Goal: Transaction & Acquisition: Purchase product/service

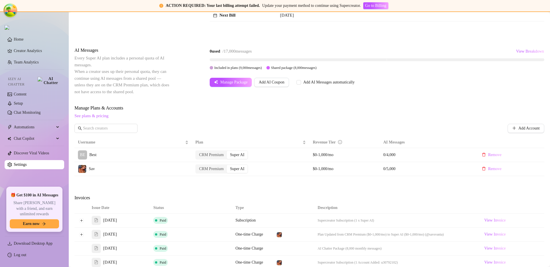
scroll to position [183, 0]
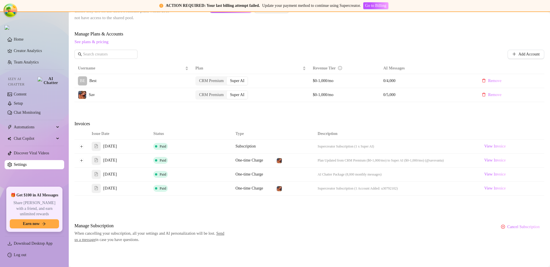
click at [178, 119] on div "Attention: Payment Failed There was a problem with a recent payment. Please ret…" at bounding box center [308, 52] width 469 height 381
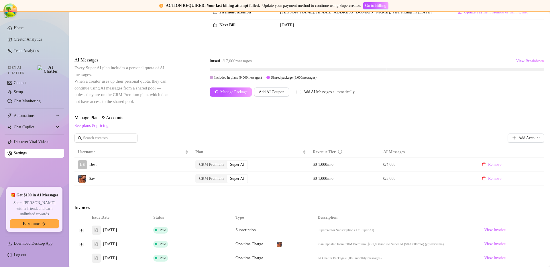
scroll to position [183, 0]
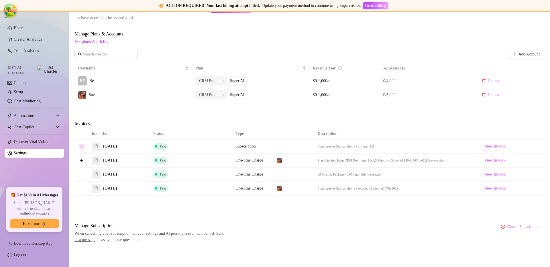
click at [80, 147] on button "Expand row" at bounding box center [81, 146] width 5 height 5
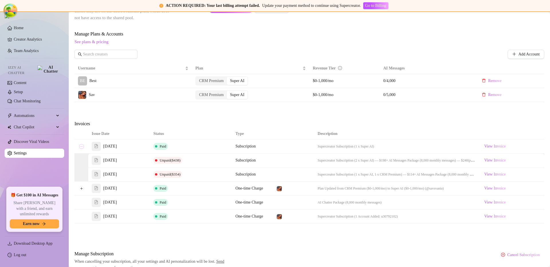
click at [80, 148] on button "Collapse row" at bounding box center [81, 146] width 5 height 5
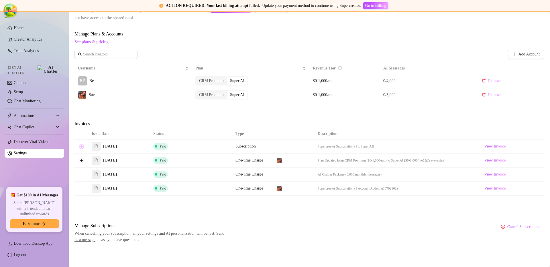
click at [80, 148] on button "Expand row" at bounding box center [81, 146] width 5 height 5
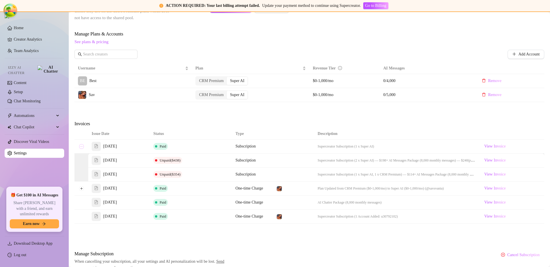
click at [80, 148] on button "Collapse row" at bounding box center [81, 146] width 5 height 5
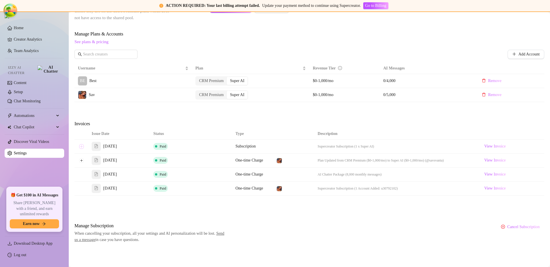
click at [80, 148] on button "Expand row" at bounding box center [81, 146] width 5 height 5
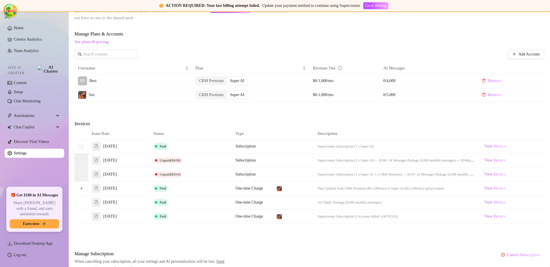
click at [80, 148] on button "Collapse row" at bounding box center [81, 146] width 5 height 5
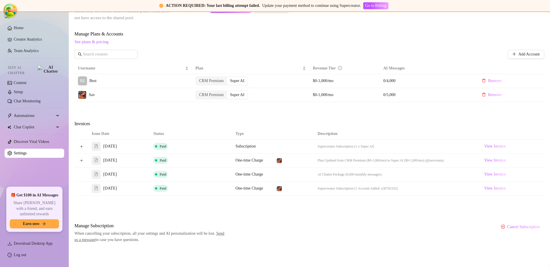
click at [319, 125] on div "Invoices" at bounding box center [308, 125] width 469 height 8
click at [83, 147] on button "Expand row" at bounding box center [81, 146] width 5 height 5
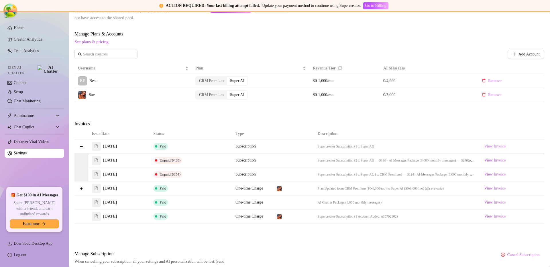
click at [504, 148] on link "View Invoice" at bounding box center [495, 146] width 26 height 7
click at [404, 136] on th "Description" at bounding box center [396, 134] width 164 height 11
click at [347, 148] on span "Supercreator Subscription (1 x Super AI)" at bounding box center [345, 147] width 56 height 4
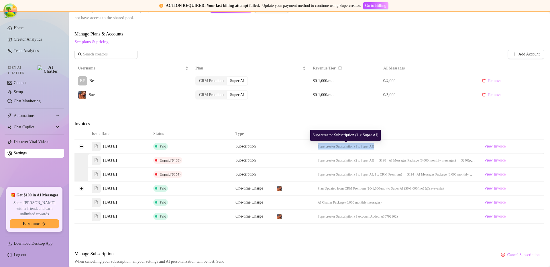
click at [347, 148] on span "Supercreator Subscription (1 x Super AI)" at bounding box center [345, 147] width 56 height 4
click at [350, 147] on span "Supercreator Subscription (1 x Super AI)" at bounding box center [345, 147] width 56 height 4
click at [339, 146] on span "Supercreator Subscription (1 x Super AI)" at bounding box center [345, 147] width 56 height 4
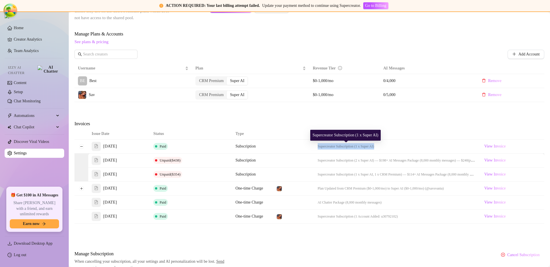
click at [339, 146] on span "Supercreator Subscription (1 x Super AI)" at bounding box center [345, 147] width 56 height 4
click at [336, 147] on span "Supercreator Subscription (1 x Super AI)" at bounding box center [345, 147] width 56 height 4
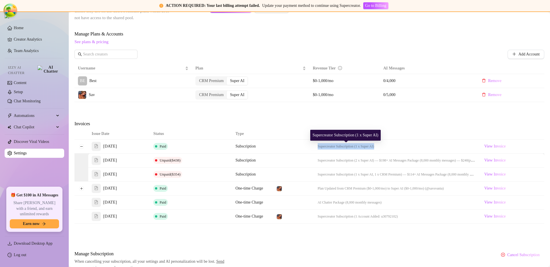
click at [336, 147] on span "Supercreator Subscription (1 x Super AI)" at bounding box center [345, 147] width 56 height 4
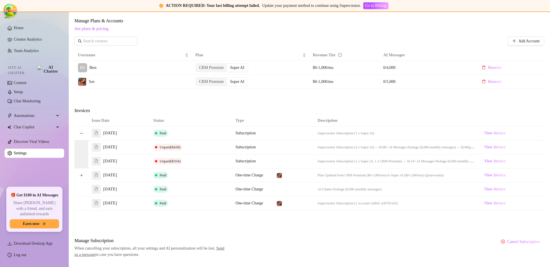
scroll to position [196, 0]
click at [83, 132] on button "Collapse row" at bounding box center [81, 133] width 5 height 5
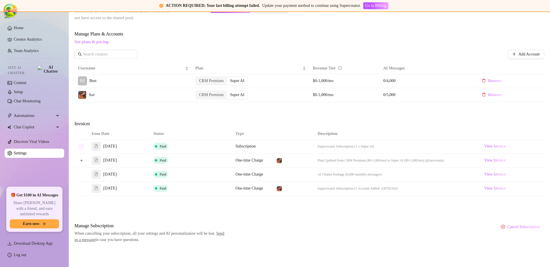
click at [80, 146] on button "Expand row" at bounding box center [81, 146] width 5 height 5
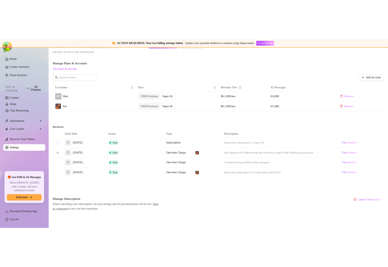
scroll to position [196, 0]
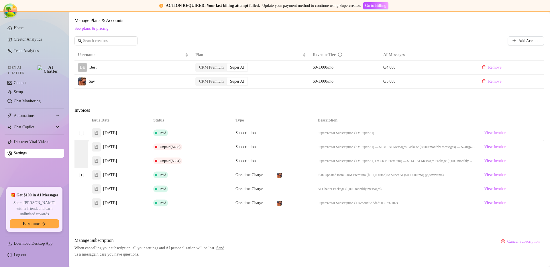
click at [484, 134] on span "View Invoice" at bounding box center [494, 133] width 21 height 6
click at [168, 134] on div "Paid" at bounding box center [161, 133] width 17 height 7
click at [182, 131] on td "Paid" at bounding box center [191, 133] width 82 height 14
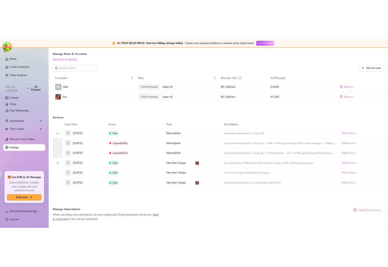
scroll to position [218, 0]
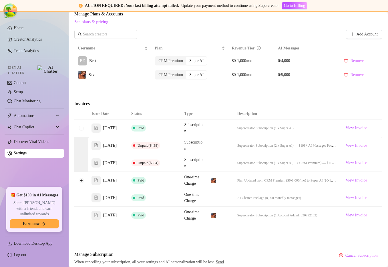
click at [342, 96] on div "Attention: Payment Failed There was a problem with a recent payment. Please ret…" at bounding box center [228, 49] width 308 height 445
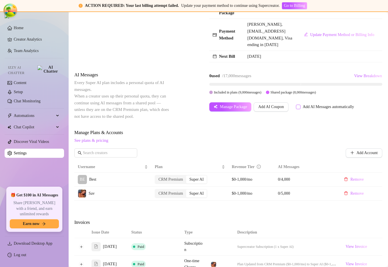
scroll to position [222, 0]
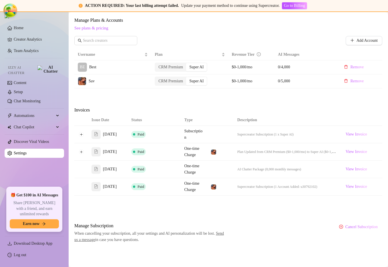
click at [277, 107] on div "Invoices" at bounding box center [228, 111] width 308 height 8
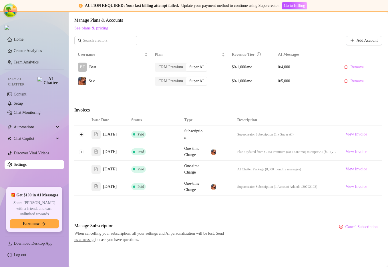
click at [283, 101] on div "Attention: Payment Failed There was a problem with a recent payment. Please ret…" at bounding box center [228, 38] width 308 height 410
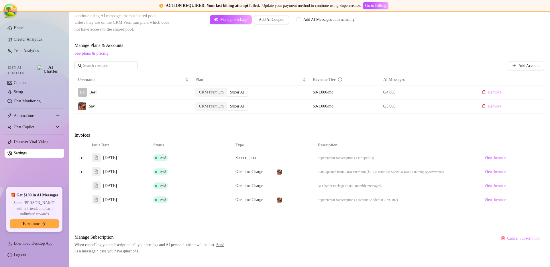
scroll to position [179, 0]
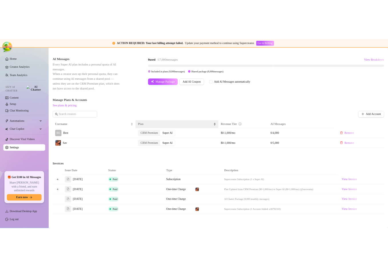
scroll to position [183, 0]
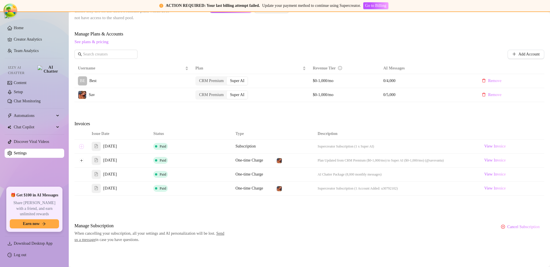
click at [83, 145] on button "Expand row" at bounding box center [81, 146] width 5 height 5
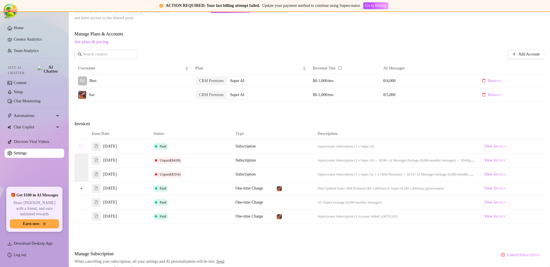
click at [82, 145] on button "Collapse row" at bounding box center [81, 146] width 5 height 5
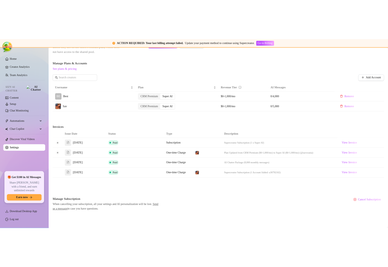
scroll to position [204, 0]
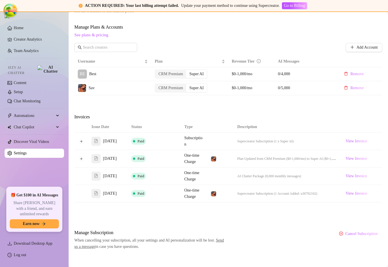
click at [334, 111] on div "Attention: Payment Failed There was a problem with a recent payment. Please ret…" at bounding box center [228, 45] width 308 height 410
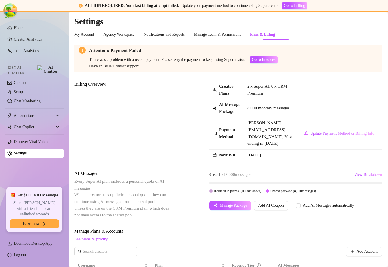
scroll to position [172, 0]
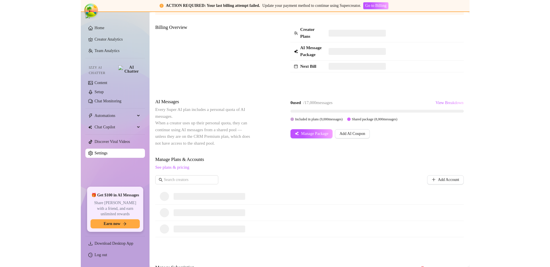
scroll to position [99, 0]
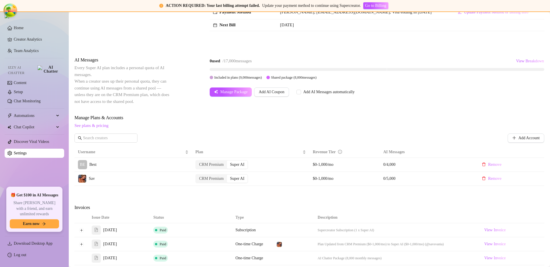
click at [341, 62] on div "0 used / 17,000 messages View Breakdown" at bounding box center [377, 61] width 334 height 9
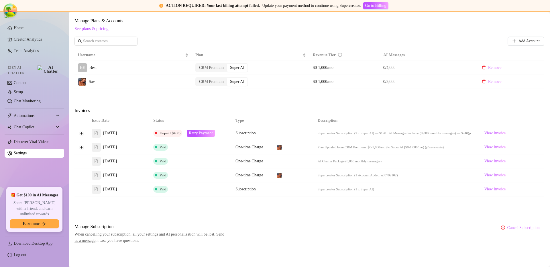
scroll to position [197, 0]
click at [81, 133] on button "Expand row" at bounding box center [81, 132] width 5 height 5
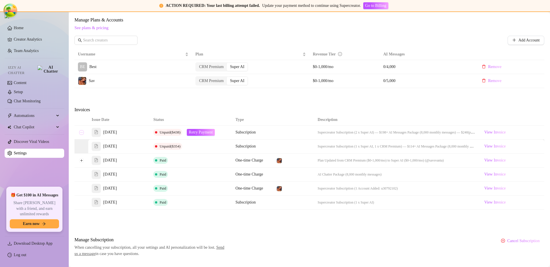
click at [81, 133] on button "Collapse row" at bounding box center [81, 132] width 5 height 5
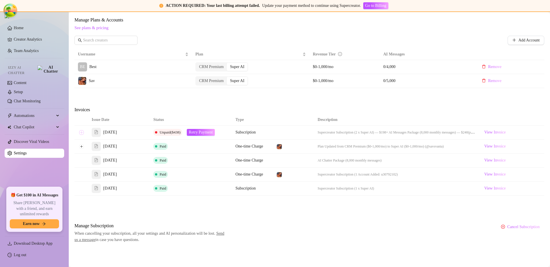
click at [81, 133] on button "Expand row" at bounding box center [81, 132] width 5 height 5
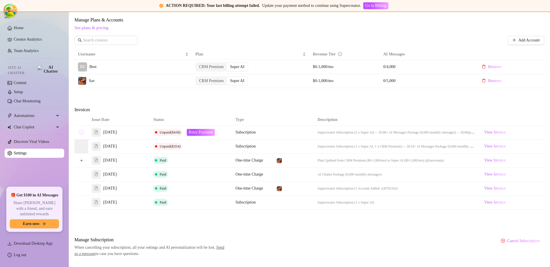
click at [83, 134] on button "Collapse row" at bounding box center [81, 132] width 5 height 5
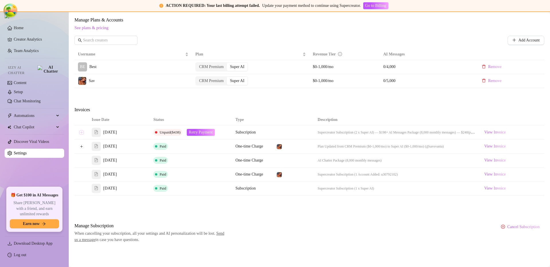
click at [83, 133] on button "Expand row" at bounding box center [81, 132] width 5 height 5
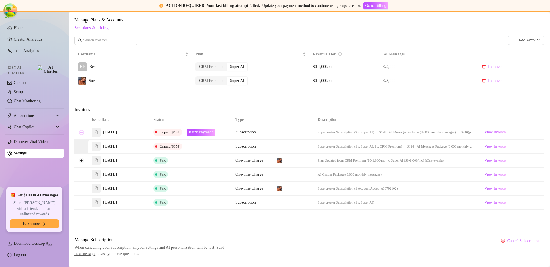
click at [83, 133] on button "Collapse row" at bounding box center [81, 132] width 5 height 5
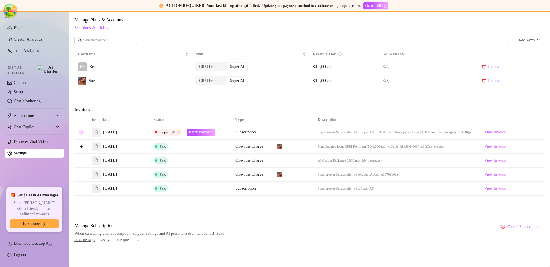
click at [83, 133] on button "Expand row" at bounding box center [81, 132] width 5 height 5
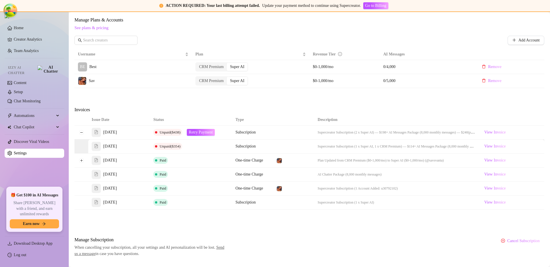
drag, startPoint x: 192, startPoint y: 147, endPoint x: 209, endPoint y: 147, distance: 17.5
click at [192, 147] on td "Unpaid ($354)" at bounding box center [191, 147] width 82 height 14
click at [219, 147] on td "Unpaid ($354)" at bounding box center [191, 147] width 82 height 14
click at [193, 146] on td "Unpaid ($354)" at bounding box center [191, 147] width 82 height 14
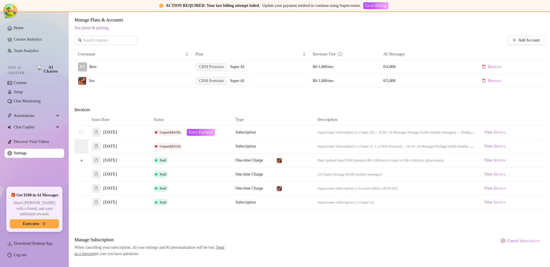
click at [80, 133] on button "Collapse row" at bounding box center [81, 132] width 5 height 5
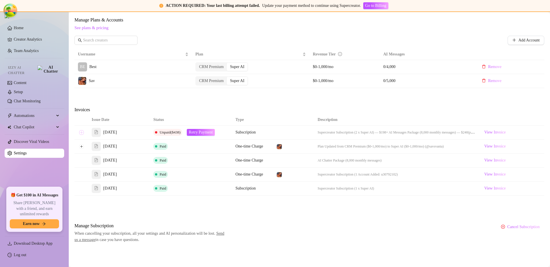
click at [82, 135] on button "Expand row" at bounding box center [81, 132] width 5 height 5
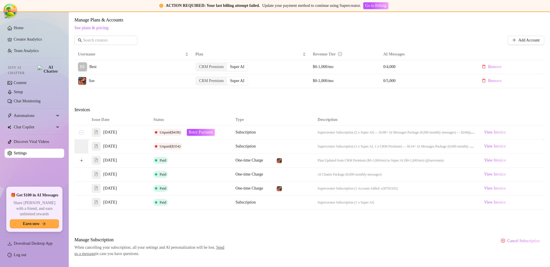
click at [82, 135] on button "Collapse row" at bounding box center [81, 132] width 5 height 5
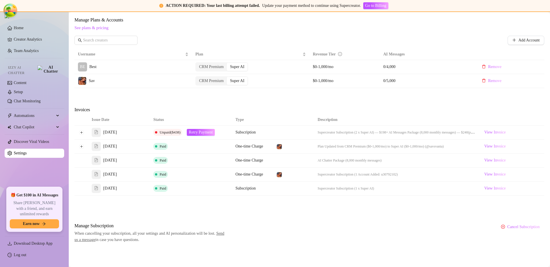
click at [354, 133] on span "Supercreator Subscription (2 x Super AI) — $198" at bounding box center [351, 133] width 68 height 4
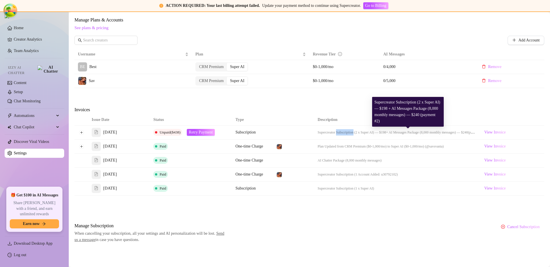
click at [354, 133] on span "Supercreator Subscription (2 x Super AI) — $198" at bounding box center [351, 133] width 68 height 4
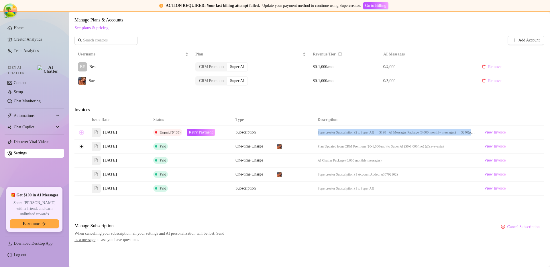
click at [83, 132] on button "Expand row" at bounding box center [81, 132] width 5 height 5
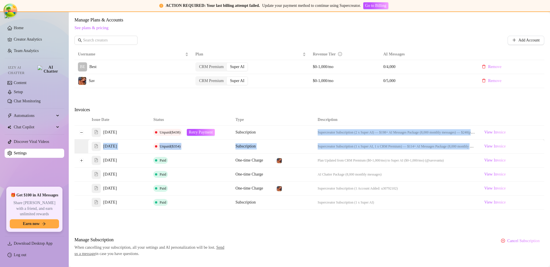
click at [208, 149] on td "Unpaid ($354)" at bounding box center [191, 147] width 82 height 14
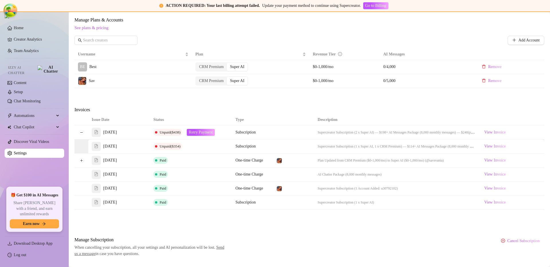
click at [82, 130] on td at bounding box center [81, 133] width 14 height 14
click at [82, 133] on button "Collapse row" at bounding box center [81, 132] width 5 height 5
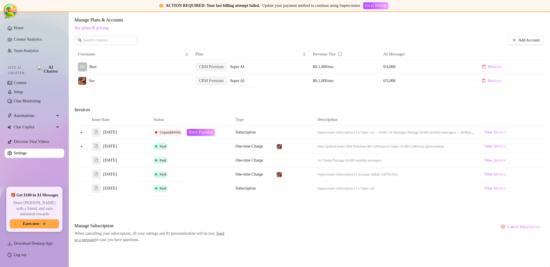
click at [142, 114] on div "Invoices" at bounding box center [122, 110] width 96 height 8
click at [325, 210] on div "Attention: Payment Failed There was a problem with a recent payment. Please ret…" at bounding box center [308, 45] width 469 height 395
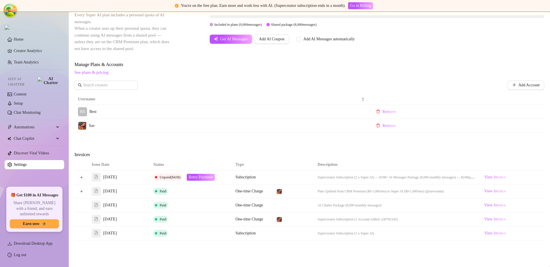
scroll to position [160, 0]
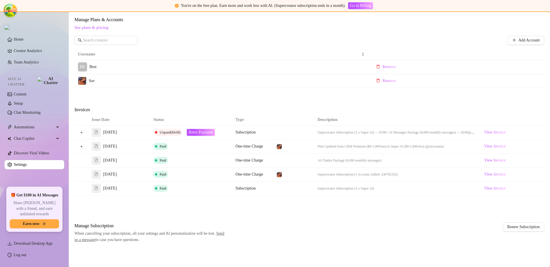
click at [245, 97] on div "Billing Overview Creator Plans 2 x Super AI, 0 x CRM Premium AI Message Package…" at bounding box center [308, 63] width 469 height 359
click at [262, 74] on td "Sav" at bounding box center [220, 81] width 293 height 14
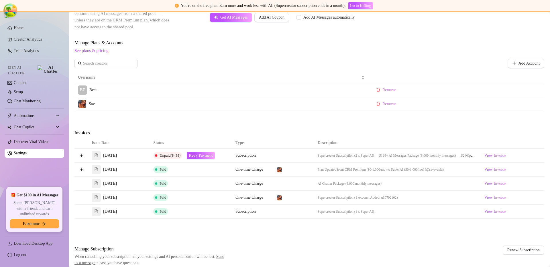
scroll to position [160, 0]
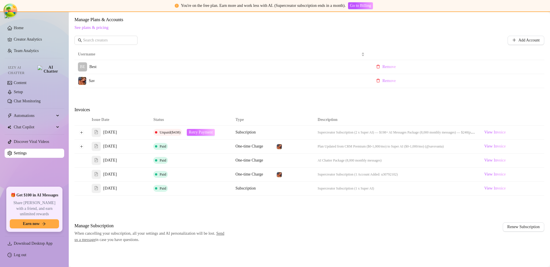
click at [196, 132] on span "Retry Payment" at bounding box center [201, 132] width 24 height 5
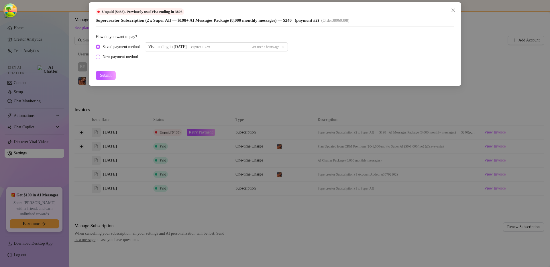
click at [108, 54] on div "New payment method" at bounding box center [119, 57] width 35 height 6
click at [99, 56] on input "New payment method" at bounding box center [98, 58] width 2 height 4
radio input "true"
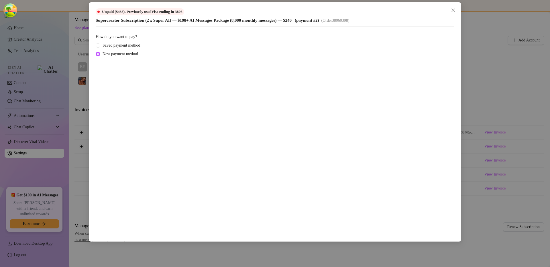
click at [504, 129] on div "Unpaid ($438) , Previously used Visa ending in 3806 Supercreator Subscription (…" at bounding box center [275, 133] width 550 height 267
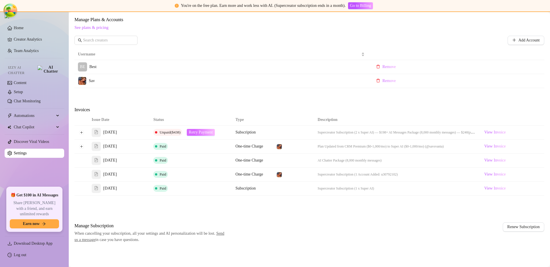
click at [203, 135] on span "Retry Payment" at bounding box center [201, 132] width 24 height 5
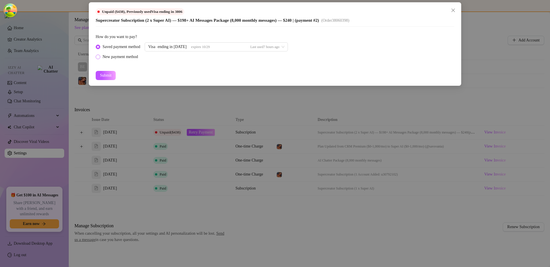
click at [124, 58] on div "New payment method" at bounding box center [119, 57] width 35 height 6
click at [99, 58] on input "New payment method" at bounding box center [98, 58] width 2 height 4
radio input "true"
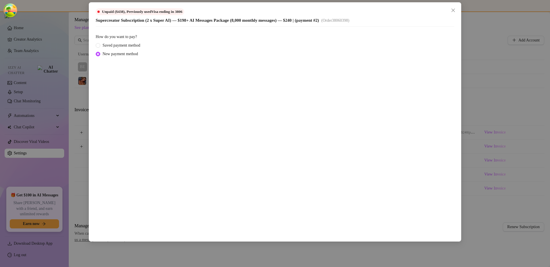
click at [473, 144] on div "Unpaid ($438) , Previously used Visa ending in 3806 Supercreator Subscription (…" at bounding box center [275, 133] width 550 height 267
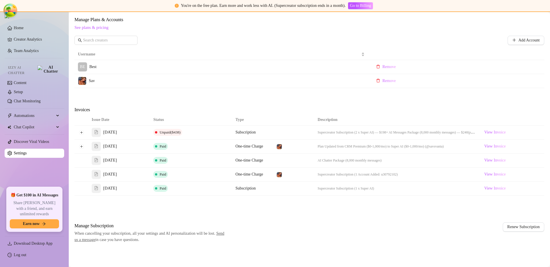
click at [209, 110] on div "Invoices" at bounding box center [308, 110] width 469 height 8
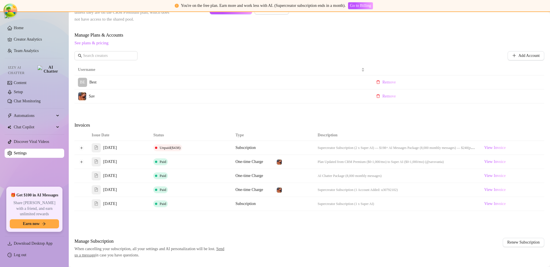
scroll to position [145, 0]
click at [203, 146] on td "Unpaid ($438)" at bounding box center [191, 148] width 82 height 14
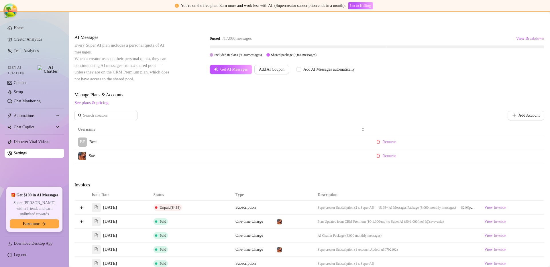
scroll to position [160, 0]
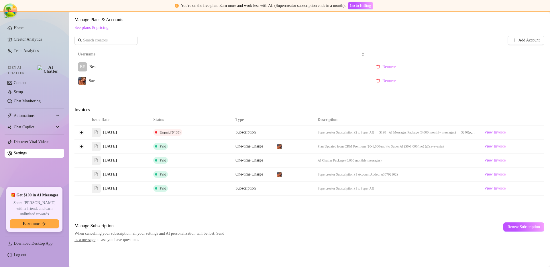
click at [417, 229] on div "Manage Subscription When cancelling your subscription, all your settings and AI…" at bounding box center [308, 233] width 469 height 21
click at [196, 134] on td "Unpaid ($438)" at bounding box center [191, 133] width 82 height 14
click at [296, 72] on td "BE Best" at bounding box center [220, 67] width 293 height 14
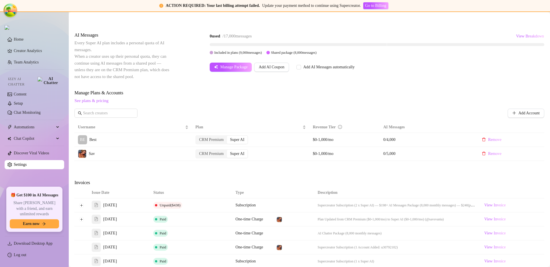
scroll to position [197, 0]
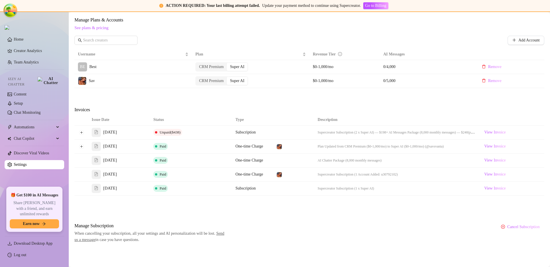
click at [172, 134] on span "Unpaid ($438)" at bounding box center [169, 132] width 21 height 4
click at [191, 119] on th "Status" at bounding box center [191, 120] width 82 height 11
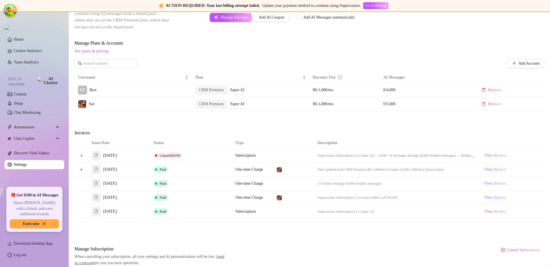
scroll to position [174, 0]
click at [210, 139] on th "Status" at bounding box center [191, 142] width 82 height 11
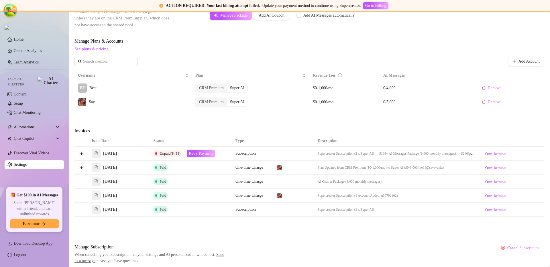
scroll to position [177, 0]
click at [206, 153] on span "Retry Payment" at bounding box center [201, 152] width 24 height 5
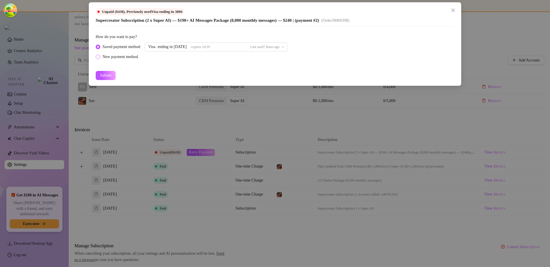
click at [127, 54] on div "New payment method" at bounding box center [119, 57] width 35 height 6
click at [99, 56] on input "New payment method" at bounding box center [98, 58] width 2 height 4
radio input "true"
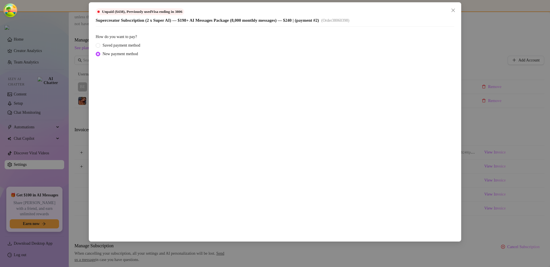
click at [514, 102] on div "Unpaid ($438) , Previously used Visa ending in 3806 Supercreator Subscription (…" at bounding box center [275, 133] width 550 height 267
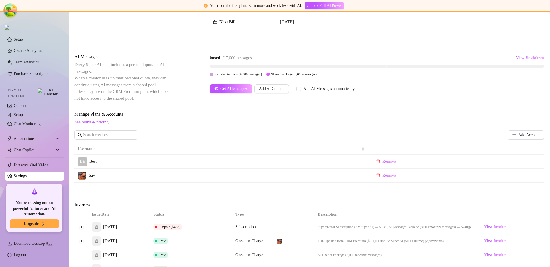
scroll to position [0, 0]
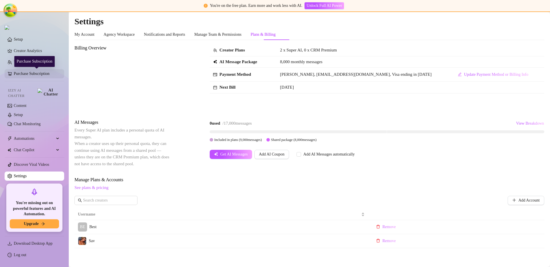
click at [54, 74] on link "Purchase Subscription" at bounding box center [37, 73] width 46 height 9
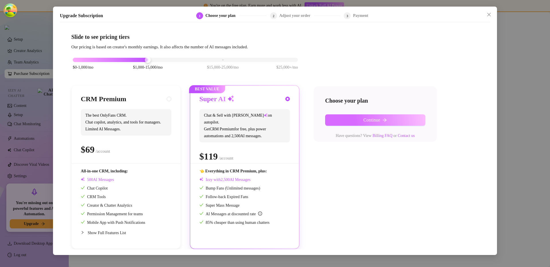
click at [362, 120] on button "Continue" at bounding box center [375, 120] width 100 height 11
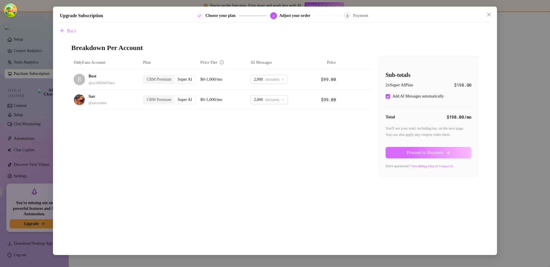
click at [400, 157] on button "Proceed to Payment" at bounding box center [428, 152] width 86 height 11
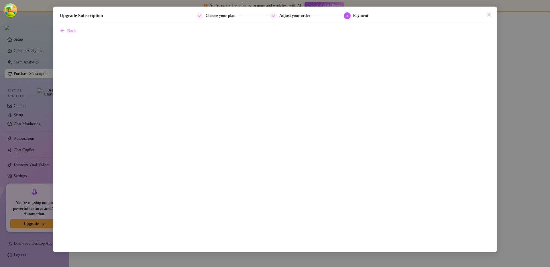
click at [78, 34] on div "Back" at bounding box center [275, 136] width 430 height 222
click at [76, 33] on span "Back" at bounding box center [71, 30] width 9 height 5
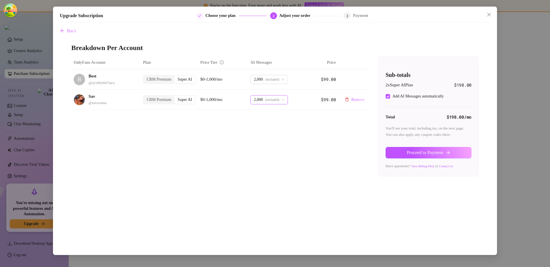
click at [258, 101] on span "2,000" at bounding box center [258, 100] width 9 height 9
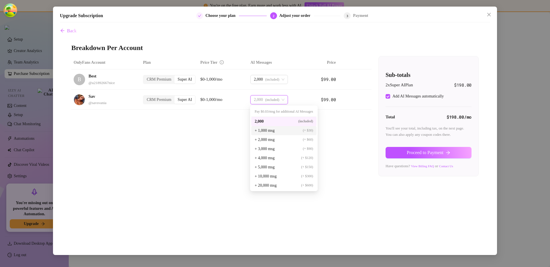
click at [267, 130] on span "+ 1,000 msg" at bounding box center [264, 131] width 20 height 6
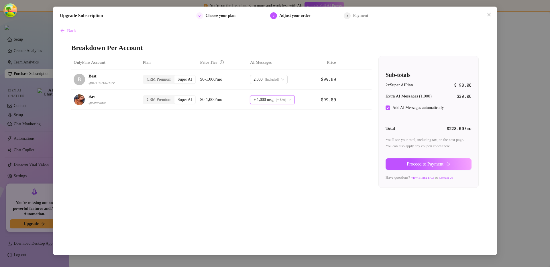
click at [246, 159] on div "OnlyFans Account Plan Price Tier AI Messages Price B Best @ u21892667nice CRM P…" at bounding box center [274, 122] width 407 height 132
click at [419, 165] on span "Proceed to Payment" at bounding box center [425, 164] width 37 height 5
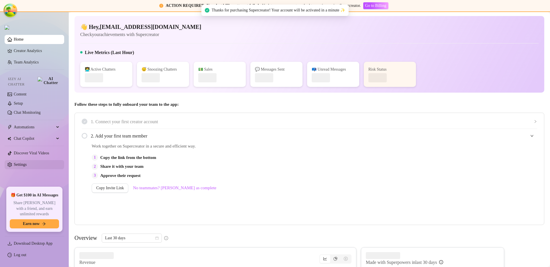
click at [15, 163] on link "Settings" at bounding box center [20, 165] width 13 height 4
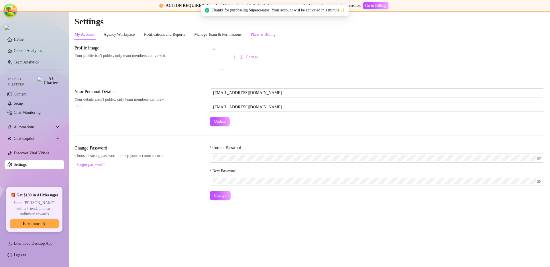
click at [267, 34] on div "Plans & Billing" at bounding box center [262, 34] width 25 height 6
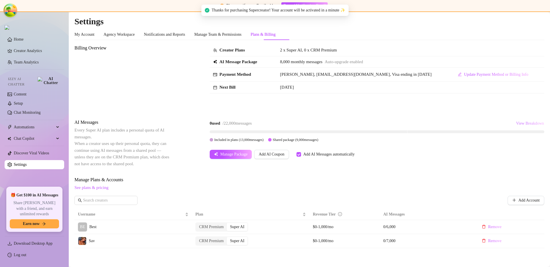
click at [516, 124] on span "View Breakdown" at bounding box center [530, 123] width 28 height 5
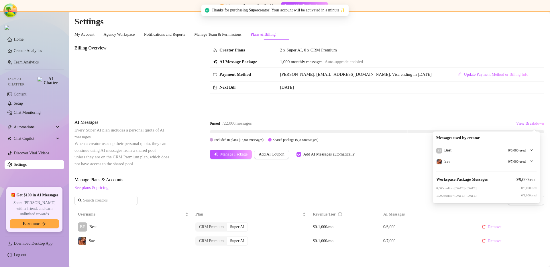
click at [524, 150] on span "0 / 6,000 used" at bounding box center [516, 150] width 17 height 5
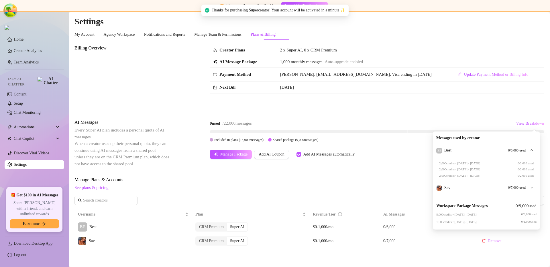
click at [524, 149] on span "0 / 6,000 used" at bounding box center [516, 150] width 17 height 5
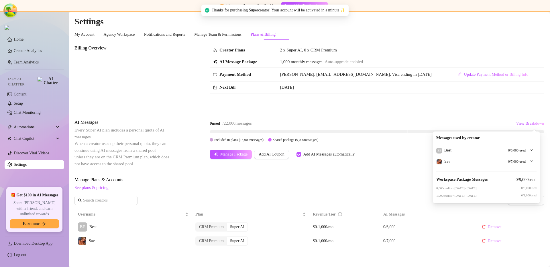
click at [522, 159] on span "0 / 7,000 used" at bounding box center [516, 161] width 17 height 5
click at [522, 161] on span "0 / 7,000 used" at bounding box center [516, 161] width 17 height 5
click at [363, 114] on div "Billing Overview Creator Plans 2 x Super AI, 0 x CRM Premium AI Message Package…" at bounding box center [308, 232] width 469 height 375
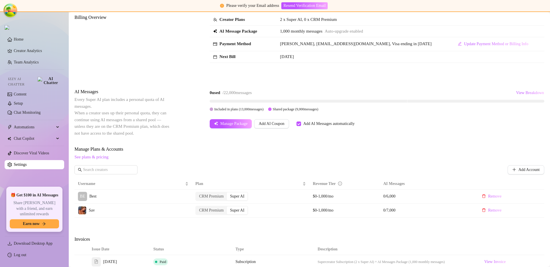
scroll to position [176, 0]
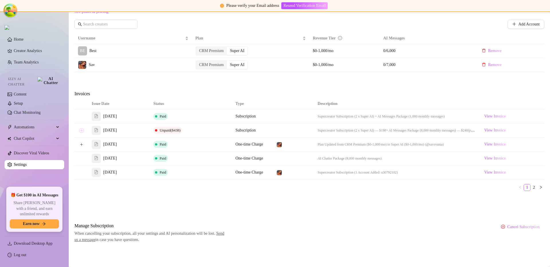
click at [82, 131] on button "Expand row" at bounding box center [81, 130] width 5 height 5
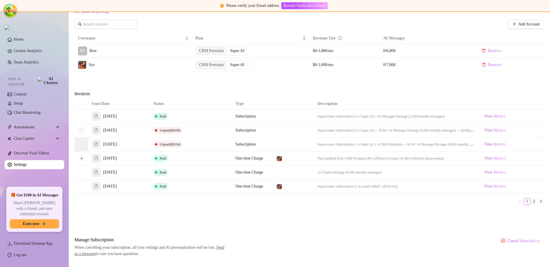
click at [82, 131] on button "Collapse row" at bounding box center [81, 130] width 5 height 5
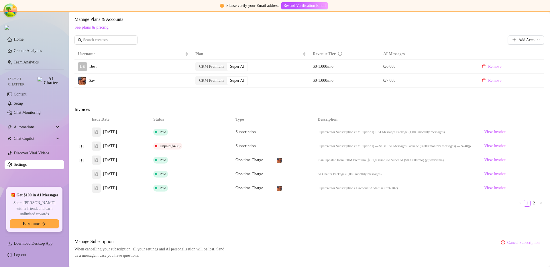
click at [188, 211] on div "Issue Date Status Type Description Sep 17, 2025 Paid Subscription Supercreator …" at bounding box center [308, 162] width 469 height 97
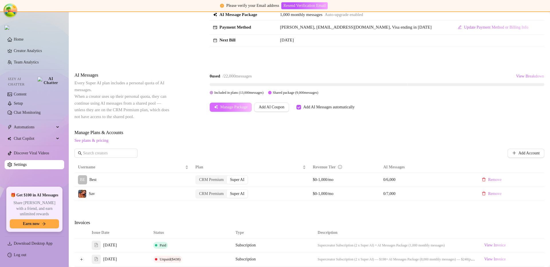
scroll to position [0, 0]
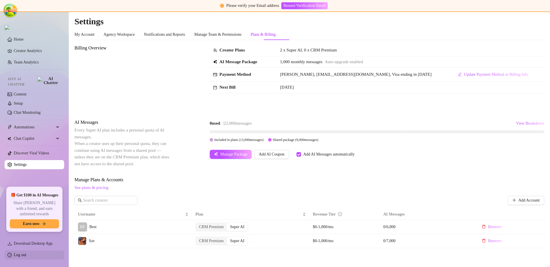
click at [26, 253] on link "Log out" at bounding box center [20, 255] width 13 height 4
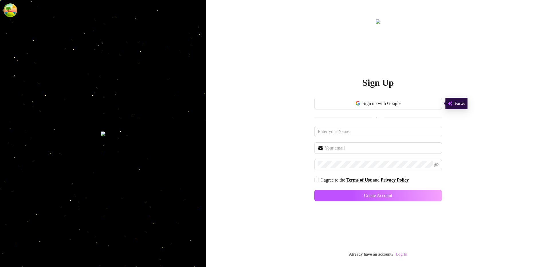
click at [402, 252] on link "Log In" at bounding box center [400, 254] width 11 height 5
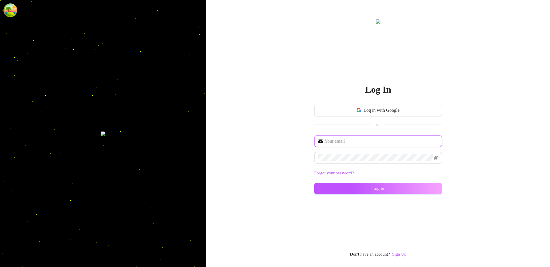
click at [358, 140] on input "text" at bounding box center [381, 141] width 114 height 7
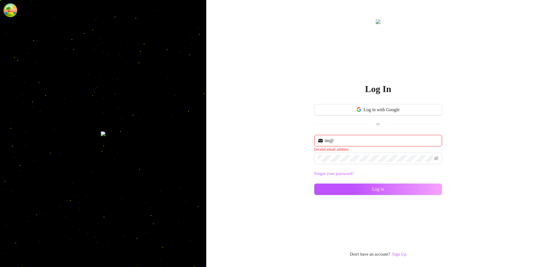
type input "im@supercreator.app"
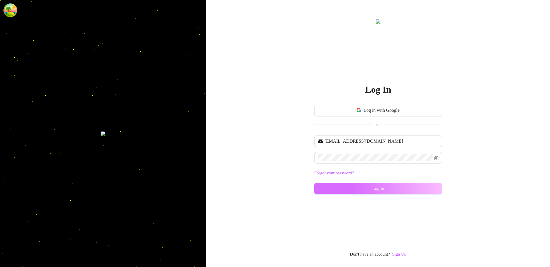
click at [336, 186] on button "Log in" at bounding box center [378, 188] width 128 height 11
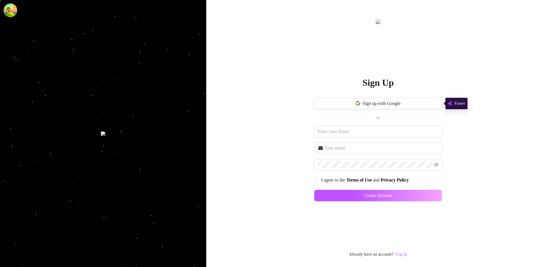
click at [411, 256] on div "Sign Up Sign up with Google or I agree to the Terms of Use and Privacy Policy C…" at bounding box center [378, 138] width 128 height 240
click at [410, 256] on div "Sign Up Sign up with Google or I agree to the Terms of Use and Privacy Policy C…" at bounding box center [378, 138] width 128 height 240
click at [407, 256] on link "Log In" at bounding box center [400, 254] width 11 height 5
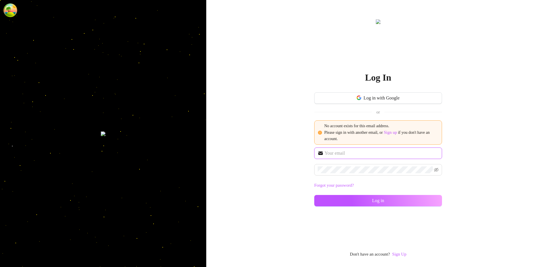
click at [341, 150] on input "text" at bounding box center [381, 153] width 114 height 7
type input "im@supercreator.app"
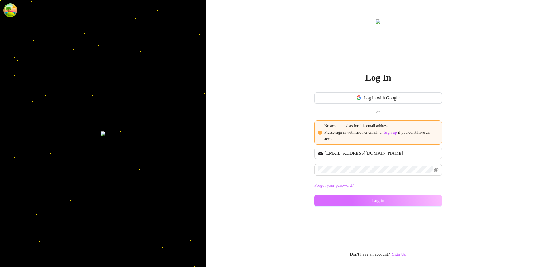
click at [368, 206] on button "Log in" at bounding box center [378, 200] width 128 height 11
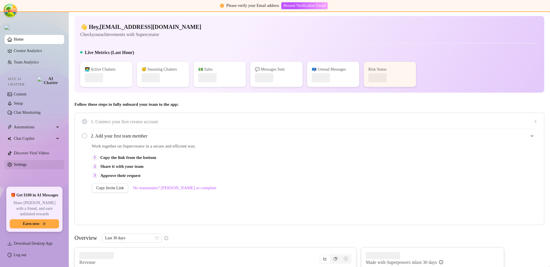
click at [20, 163] on link "Settings" at bounding box center [20, 165] width 13 height 4
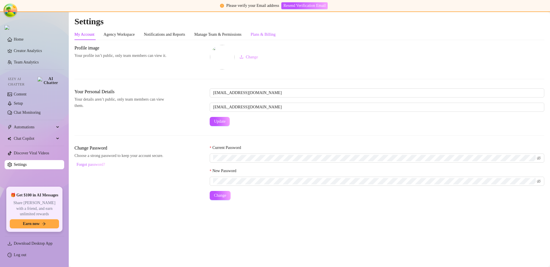
click at [275, 31] on div "Plans & Billing" at bounding box center [262, 34] width 25 height 6
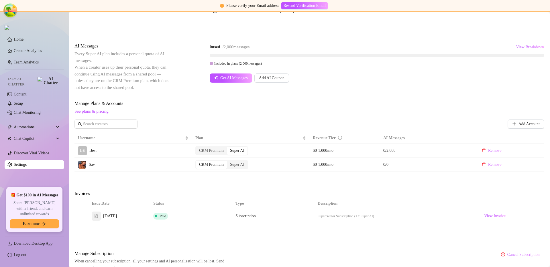
scroll to position [104, 0]
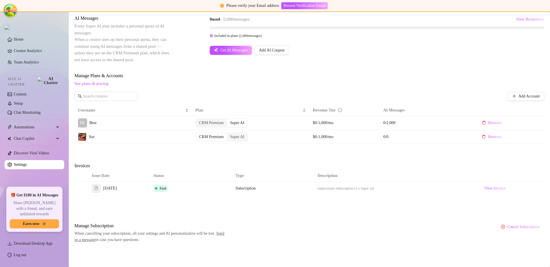
click at [357, 202] on div "Billing Overview Creator Plans 1 x Super AI, 1 x CRM Premium AI Message Package…" at bounding box center [308, 91] width 469 height 303
click at [307, 171] on th at bounding box center [293, 176] width 41 height 11
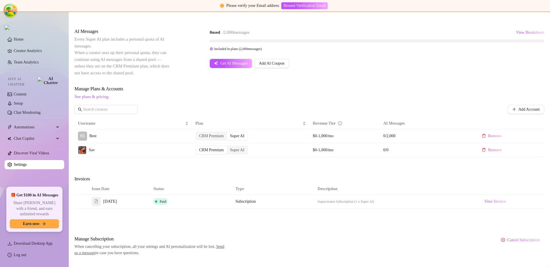
scroll to position [90, 0]
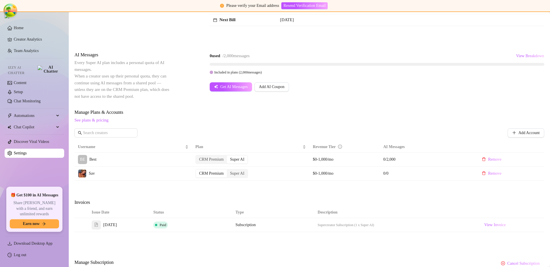
scroll to position [104, 0]
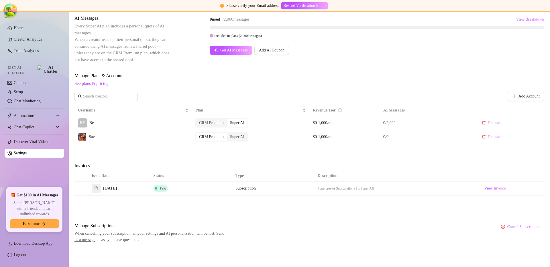
click at [403, 162] on div "Billing Overview Creator Plans 1 x Super AI, 1 x CRM Premium AI Message Package…" at bounding box center [308, 91] width 469 height 303
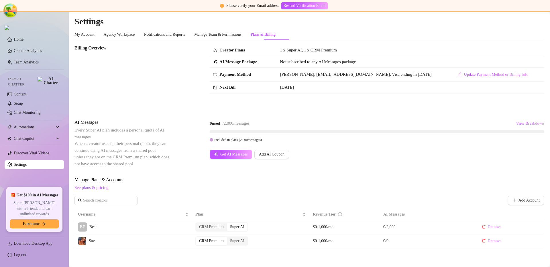
scroll to position [104, 0]
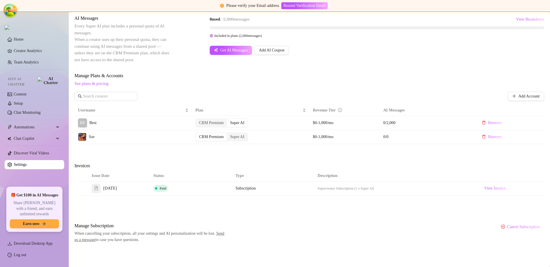
click at [345, 161] on div "Billing Overview Creator Plans 1 x Super AI, 1 x CRM Premium AI Message Package…" at bounding box center [308, 91] width 469 height 303
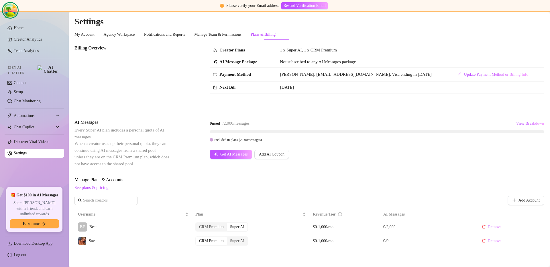
drag, startPoint x: 13, startPoint y: 9, endPoint x: 57, endPoint y: 4, distance: 44.1
click at [57, 4] on div "Please verify your Email address Resend Verification Email Home Creator Analyti…" at bounding box center [275, 133] width 550 height 267
click at [111, 103] on div "Billing Overview" at bounding box center [122, 77] width 96 height 65
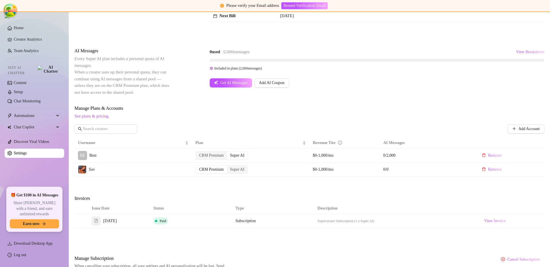
scroll to position [104, 0]
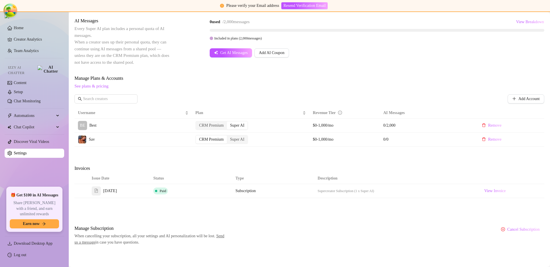
scroll to position [104, 0]
